Goal: Check status: Check status

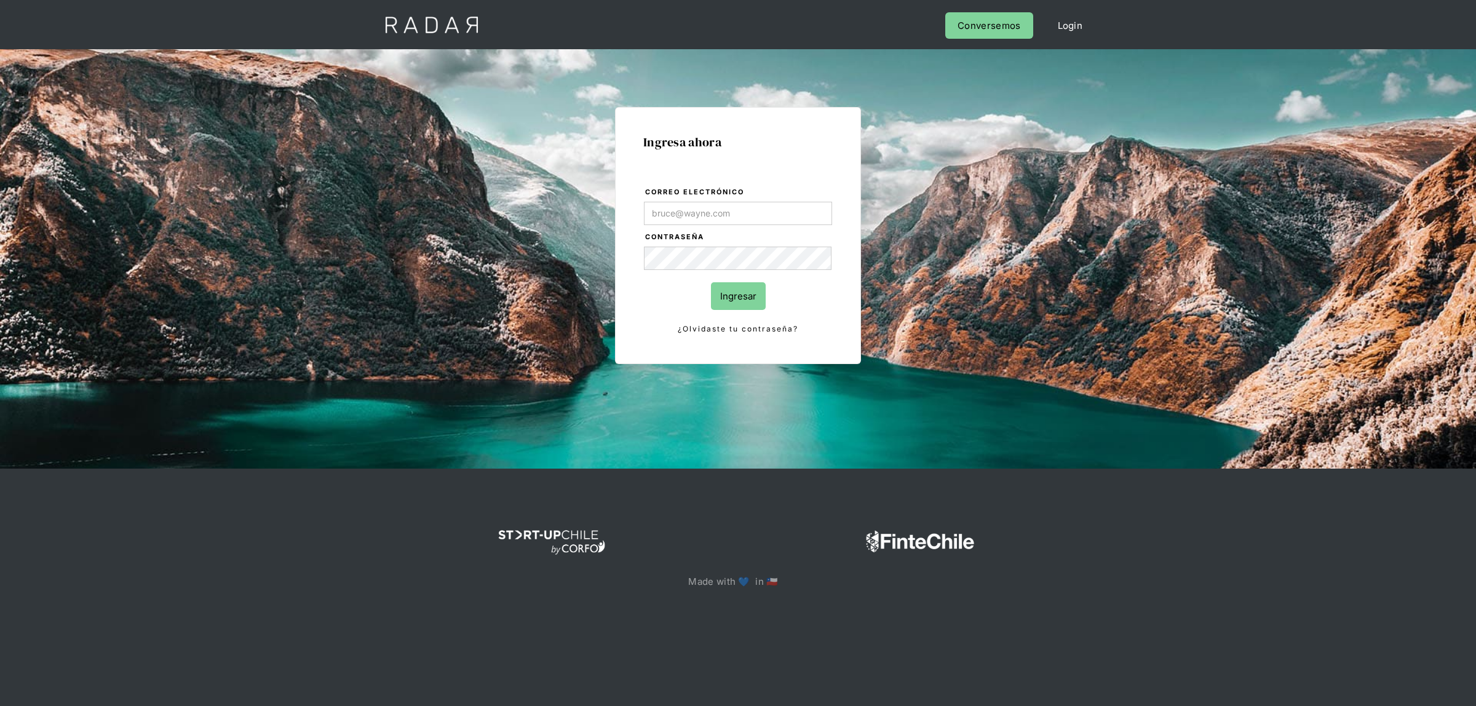
click at [690, 215] on input "Correo electrónico" at bounding box center [738, 213] width 188 height 23
type input "[EMAIL_ADDRESS][DOMAIN_NAME]"
click at [729, 296] on input "Ingresar" at bounding box center [738, 296] width 55 height 28
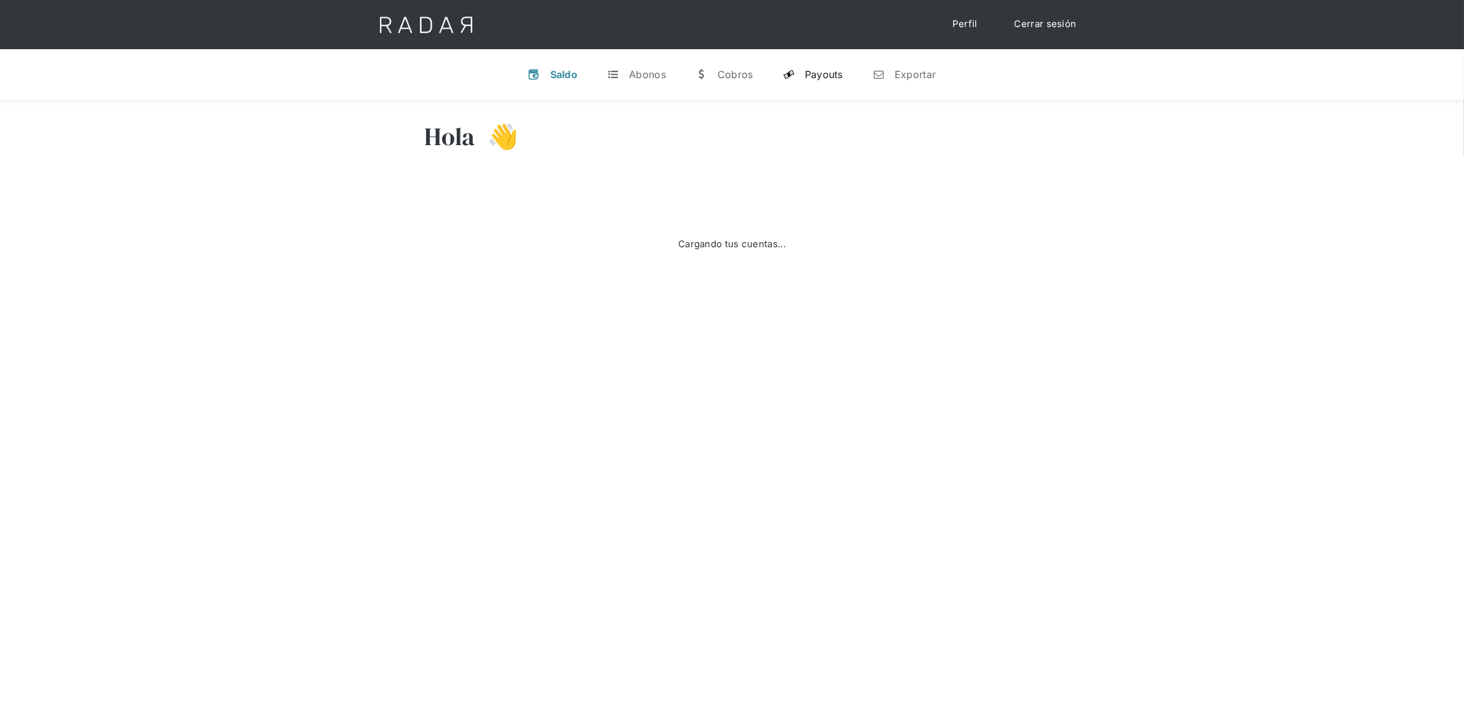
click at [809, 77] on div "Payouts" at bounding box center [824, 74] width 38 height 12
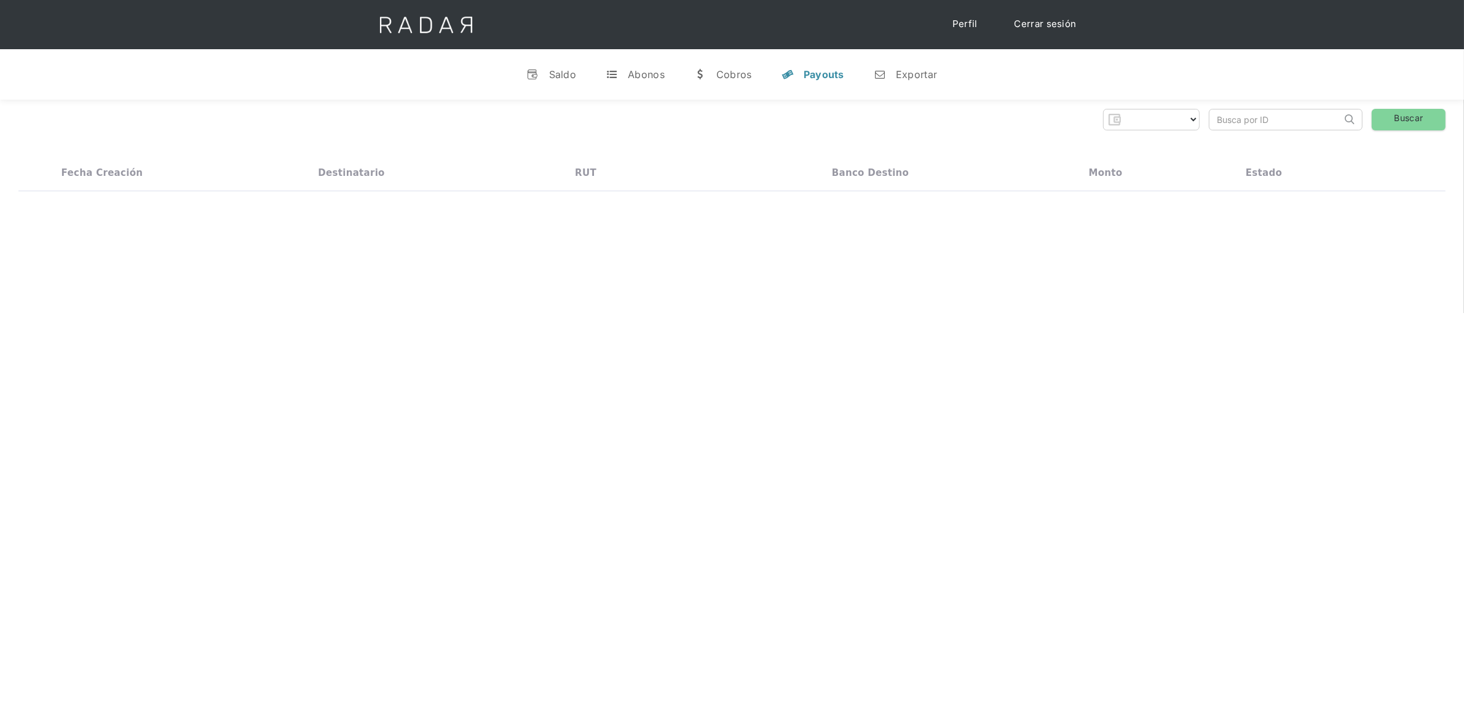
select select "dlocal"
click at [1231, 129] on input "search" at bounding box center [1276, 119] width 132 height 20
paste input "519716997"
type input "519716997"
click at [1391, 121] on link "Buscar" at bounding box center [1409, 120] width 74 height 22
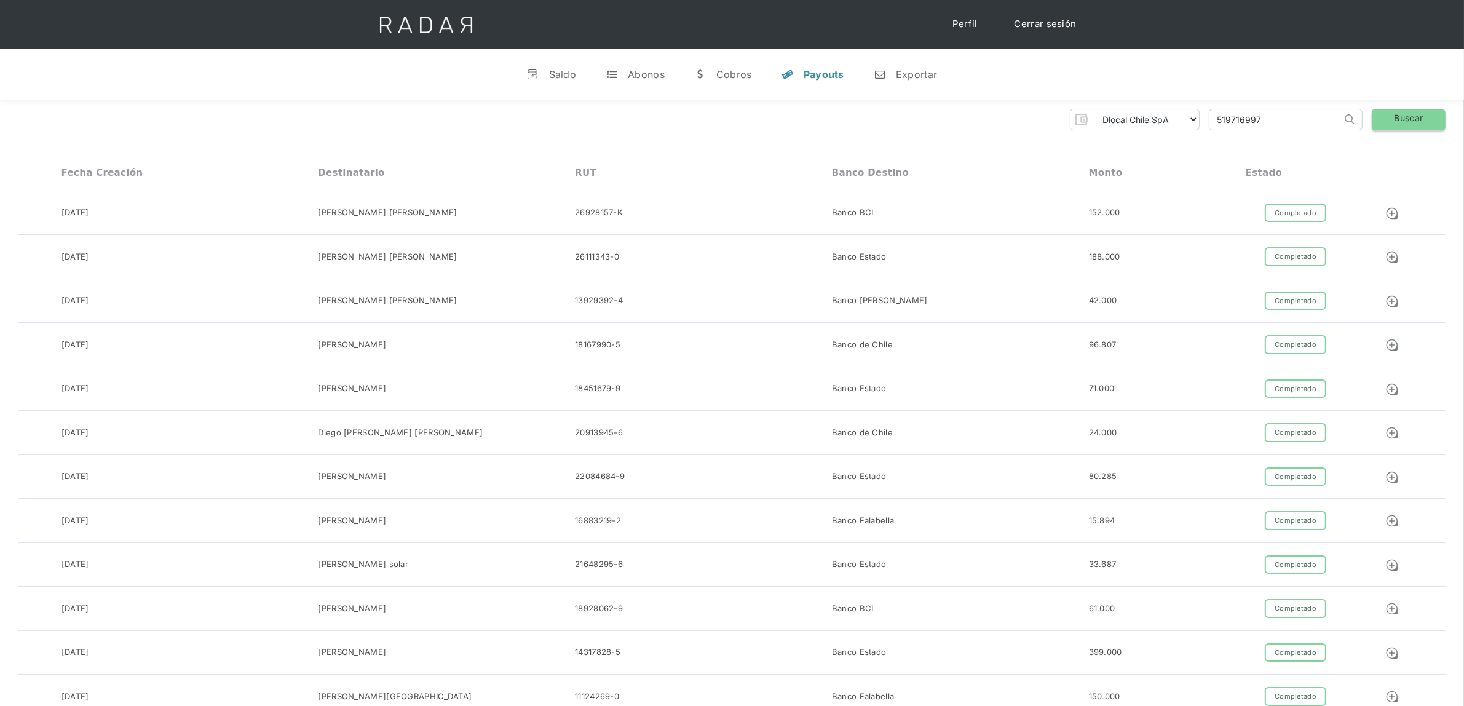
click at [1385, 119] on link "Buscar" at bounding box center [1409, 120] width 74 height 22
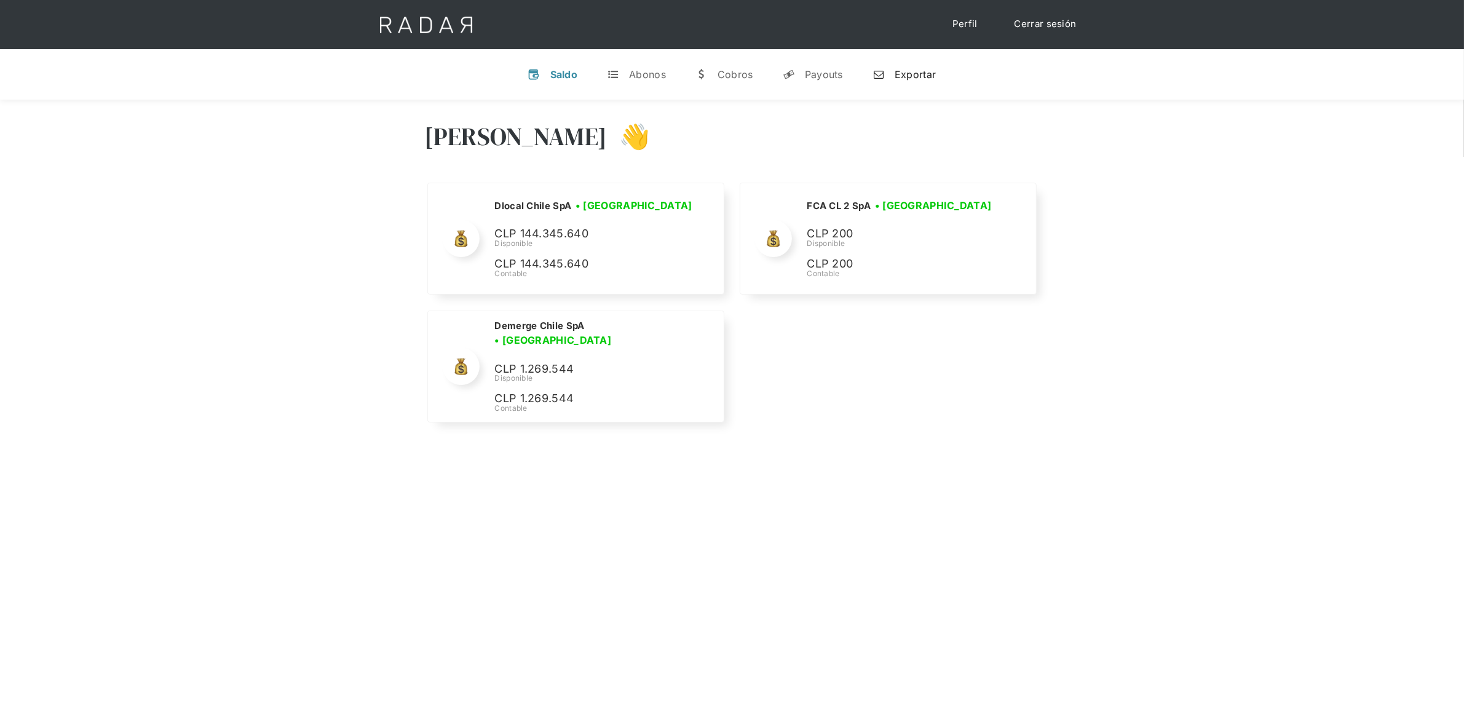
click at [924, 83] on link "n Exportar" at bounding box center [904, 74] width 83 height 32
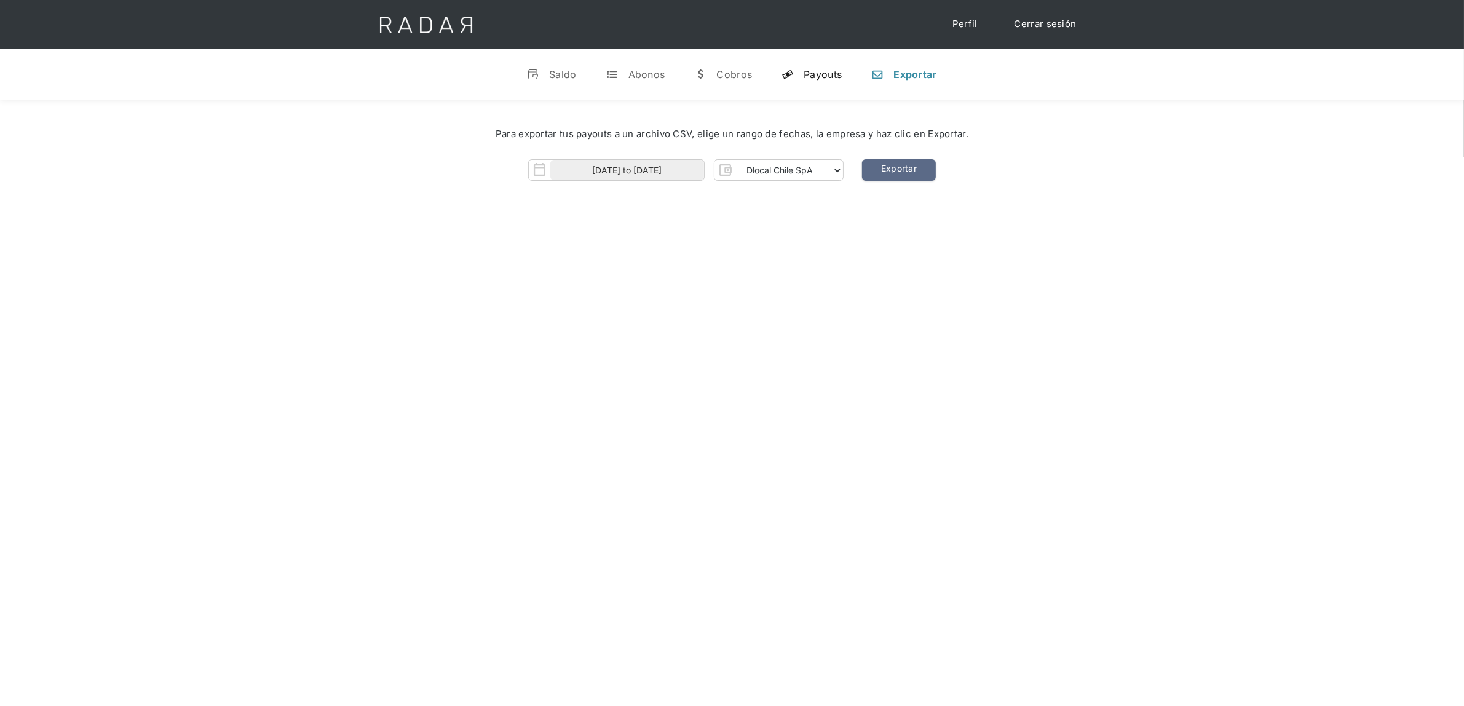
click at [830, 69] on div "Payouts" at bounding box center [823, 74] width 38 height 12
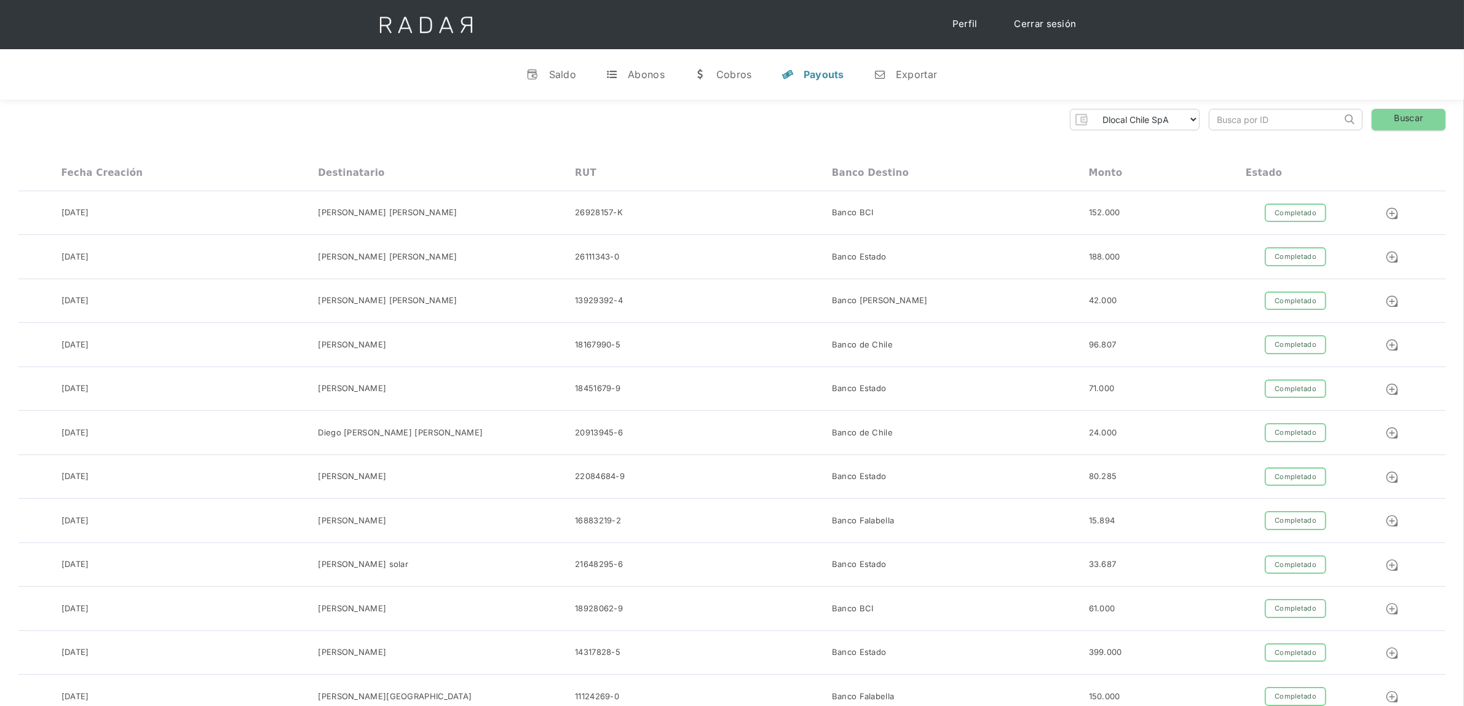
click at [1250, 118] on input "search" at bounding box center [1276, 119] width 132 height 20
paste input "519716997"
click at [1392, 116] on link "Buscar" at bounding box center [1409, 120] width 74 height 22
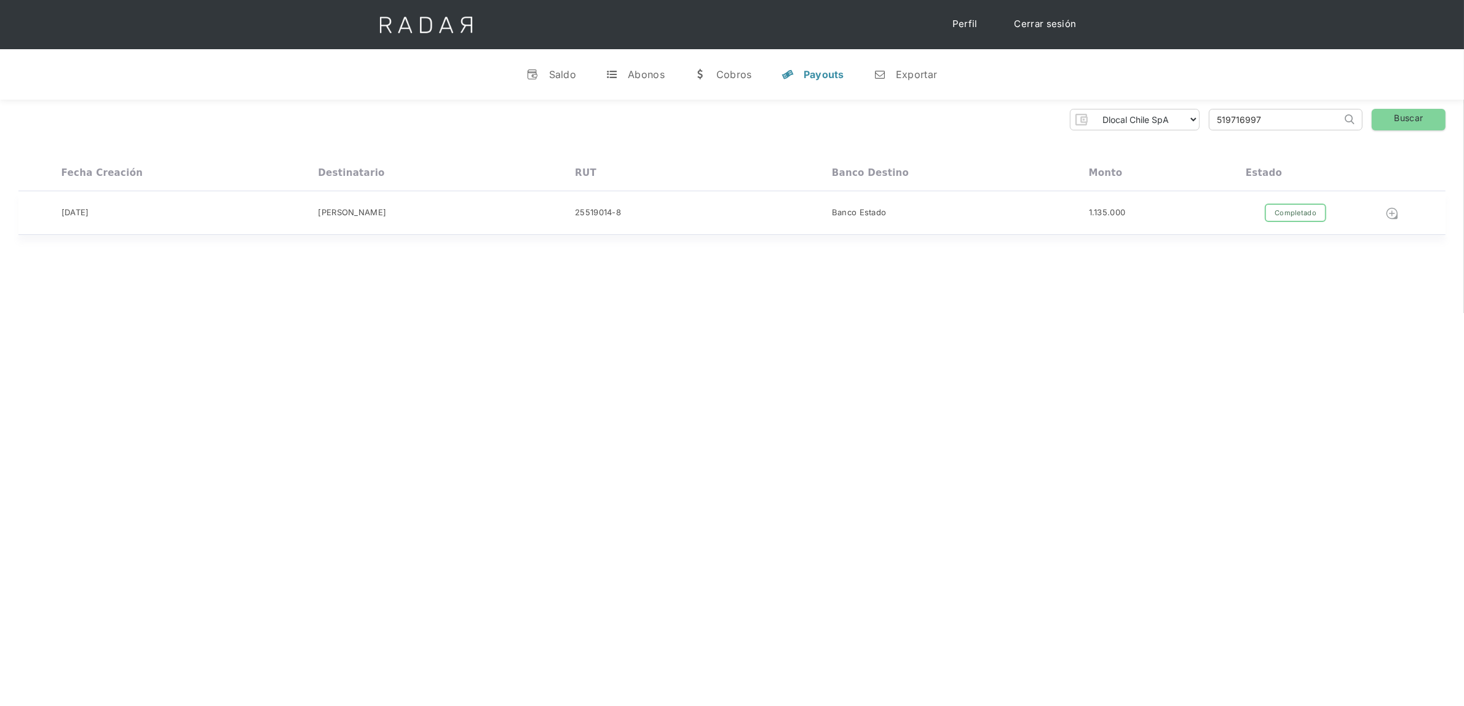
click at [1393, 213] on img at bounding box center [1393, 214] width 14 height 14
click at [1394, 214] on img at bounding box center [1393, 214] width 14 height 14
click at [1293, 121] on input "519716997" at bounding box center [1276, 119] width 132 height 20
paste input "7006"
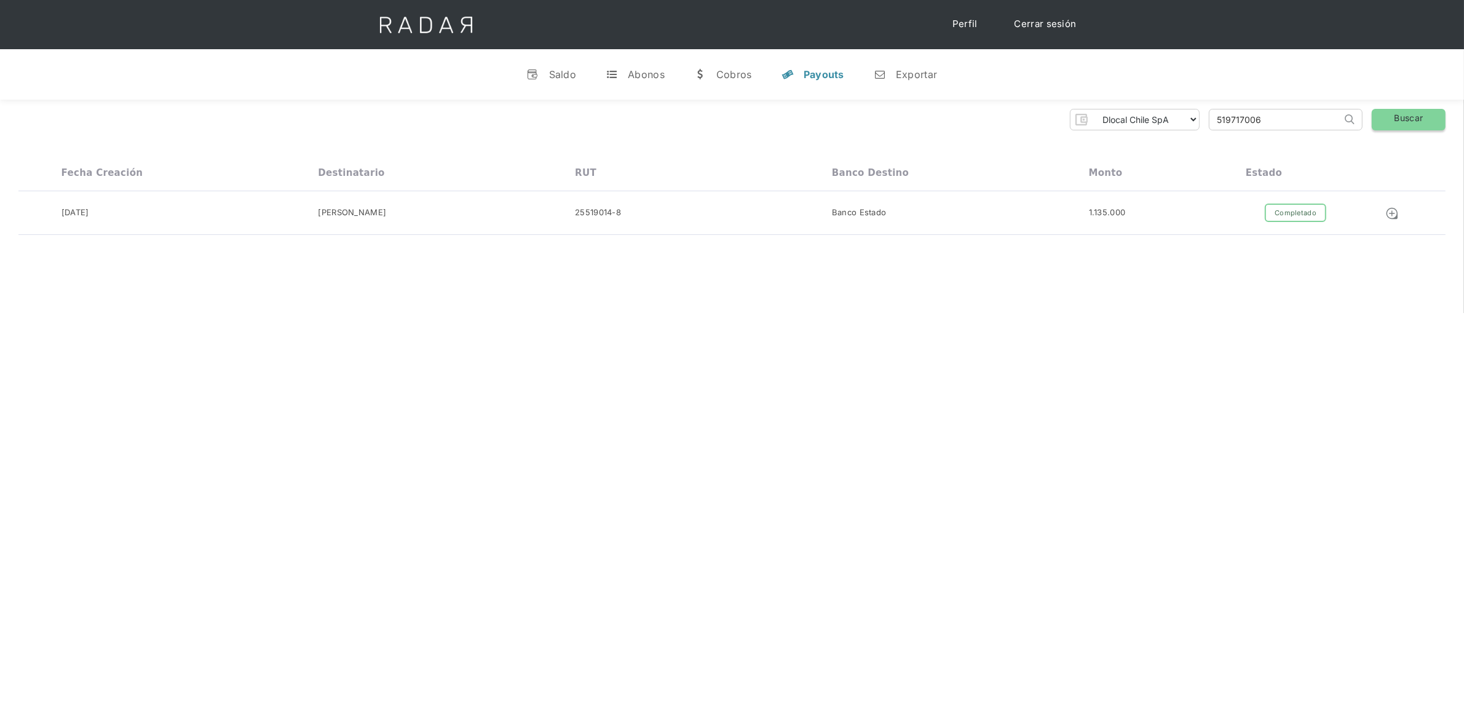
type input "519717006"
click at [1394, 115] on link "Buscar" at bounding box center [1409, 120] width 74 height 22
click at [1390, 215] on img at bounding box center [1393, 214] width 14 height 14
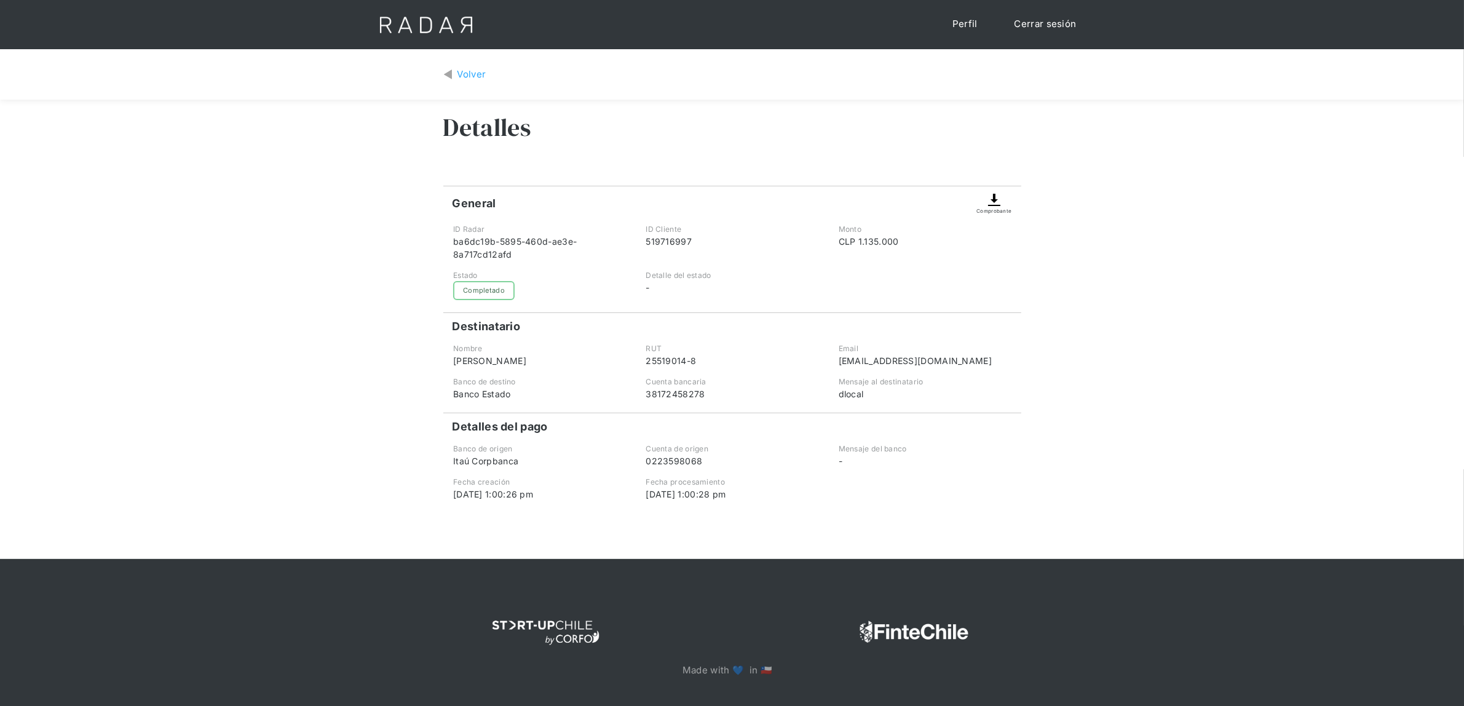
click at [993, 202] on img at bounding box center [994, 200] width 15 height 15
click at [992, 196] on img at bounding box center [994, 200] width 15 height 15
click at [463, 73] on div "Volver" at bounding box center [472, 75] width 29 height 14
click at [995, 196] on img at bounding box center [994, 200] width 15 height 15
click at [460, 75] on div "Volver" at bounding box center [472, 75] width 29 height 14
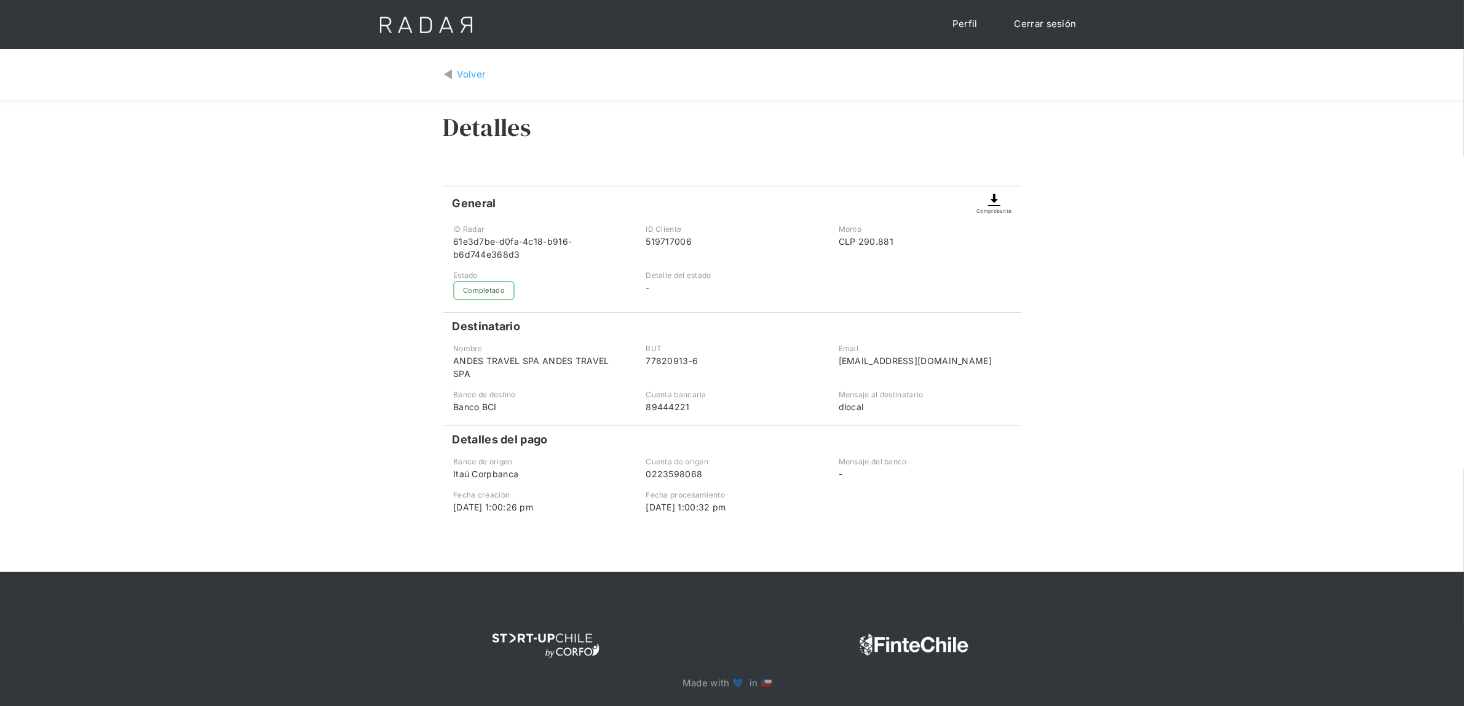
click at [995, 201] on img at bounding box center [994, 200] width 15 height 15
